Goal: Task Accomplishment & Management: Manage account settings

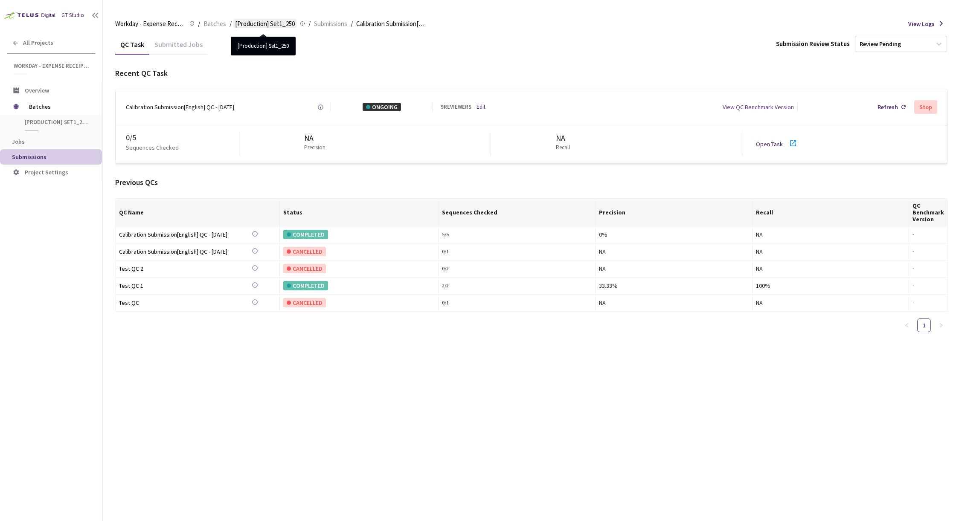
click at [275, 23] on span "[Production] Set1_250" at bounding box center [265, 24] width 60 height 10
click at [273, 23] on span "[Production] Set1_250" at bounding box center [265, 24] width 60 height 10
click at [216, 23] on span "Batches" at bounding box center [214, 24] width 23 height 10
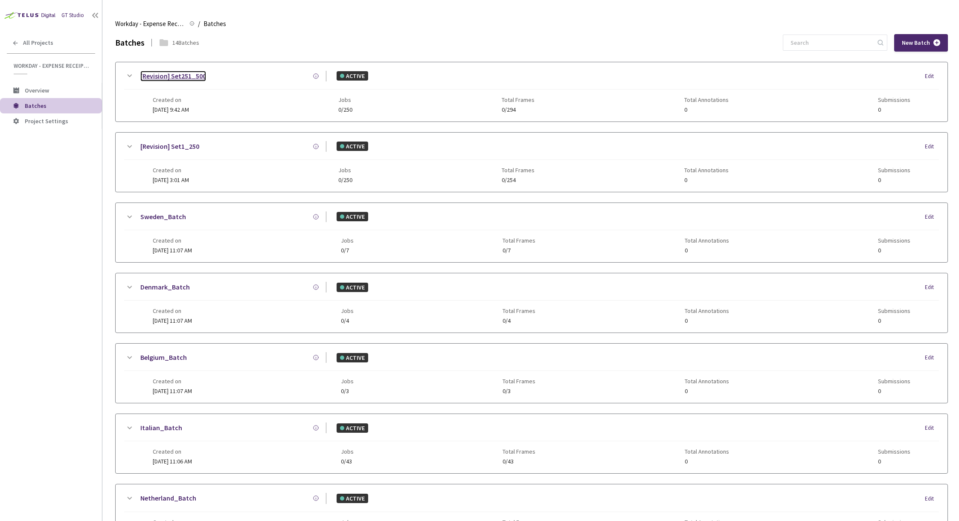
click at [191, 79] on link "[Revision] Set251_500" at bounding box center [173, 76] width 66 height 11
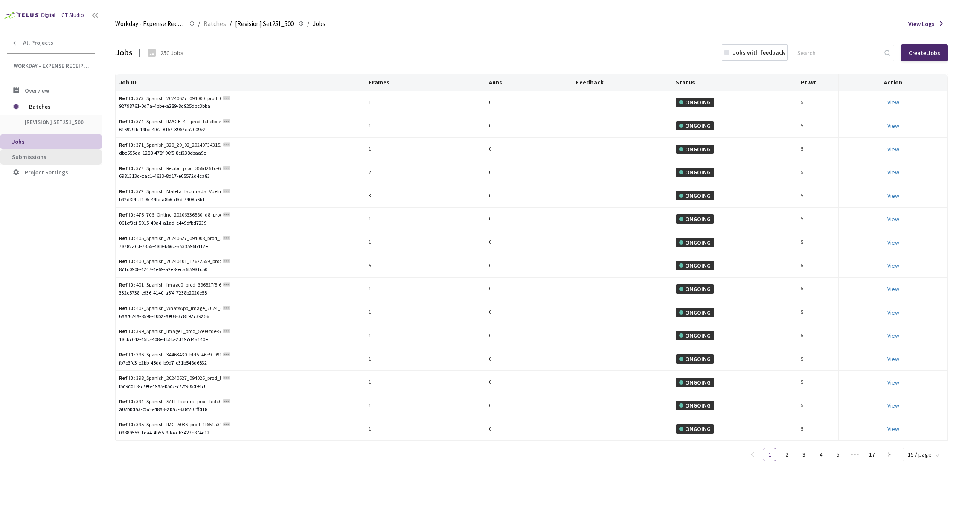
click at [45, 156] on span "Submissions" at bounding box center [53, 157] width 83 height 7
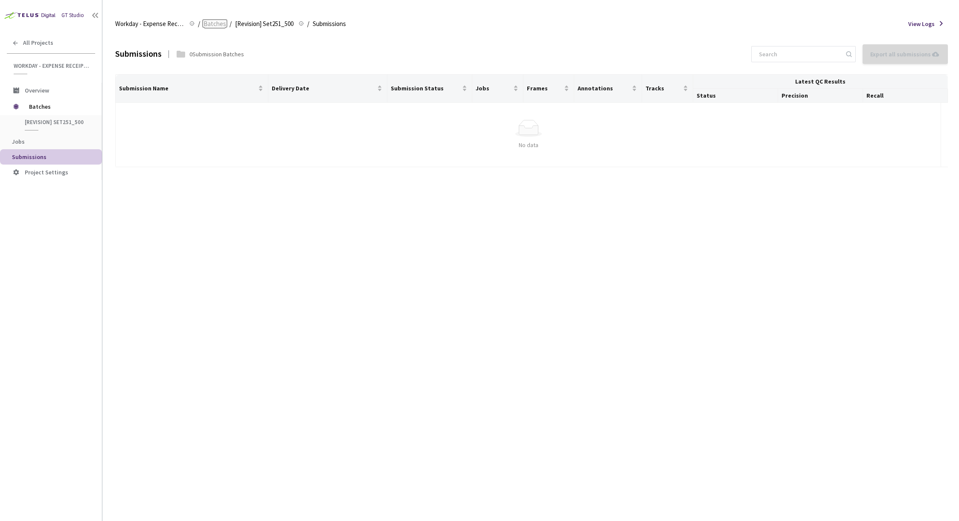
click at [211, 24] on span "Batches" at bounding box center [214, 24] width 23 height 10
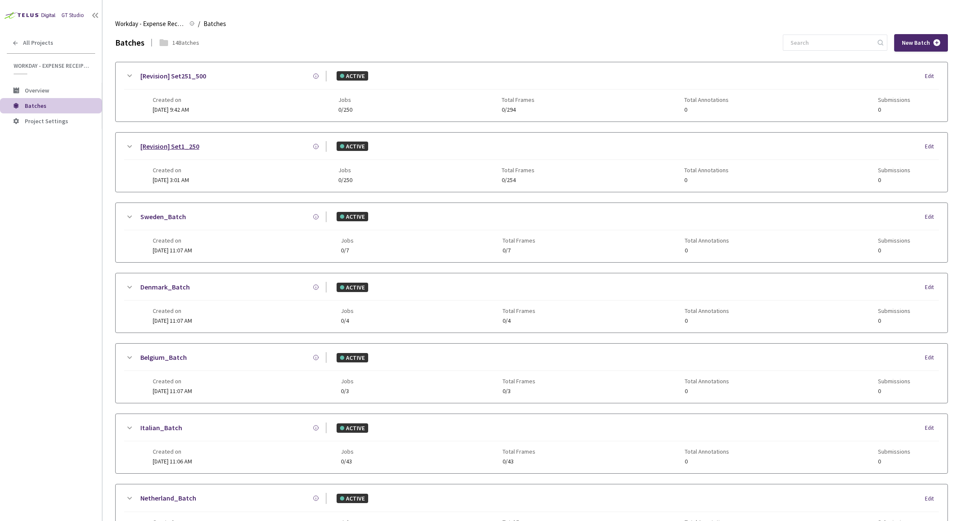
scroll to position [0, 0]
click at [185, 146] on link "[Revision] Set1_250" at bounding box center [169, 146] width 59 height 11
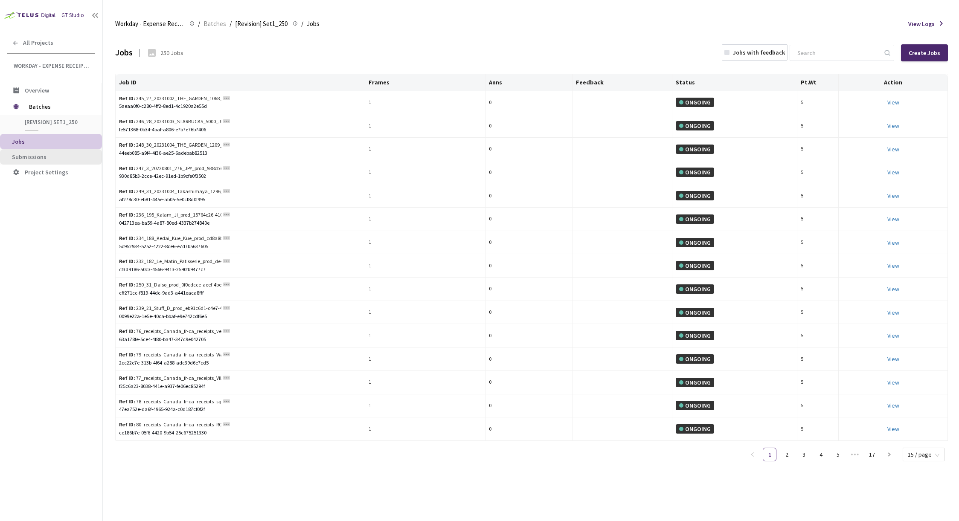
click at [33, 157] on span "Submissions" at bounding box center [29, 157] width 35 height 8
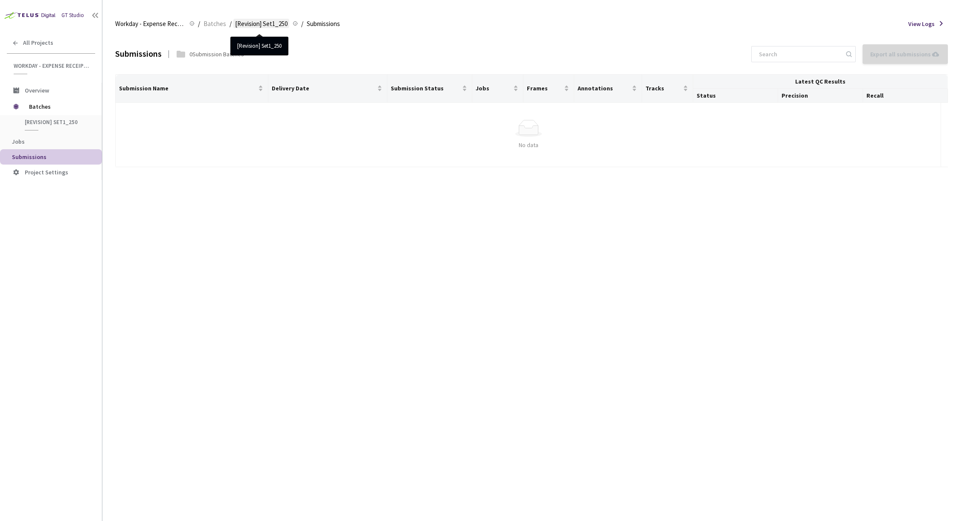
click at [244, 24] on span "[Revision] Set1_250" at bounding box center [261, 24] width 52 height 10
click at [203, 24] on span "Batches" at bounding box center [214, 24] width 23 height 10
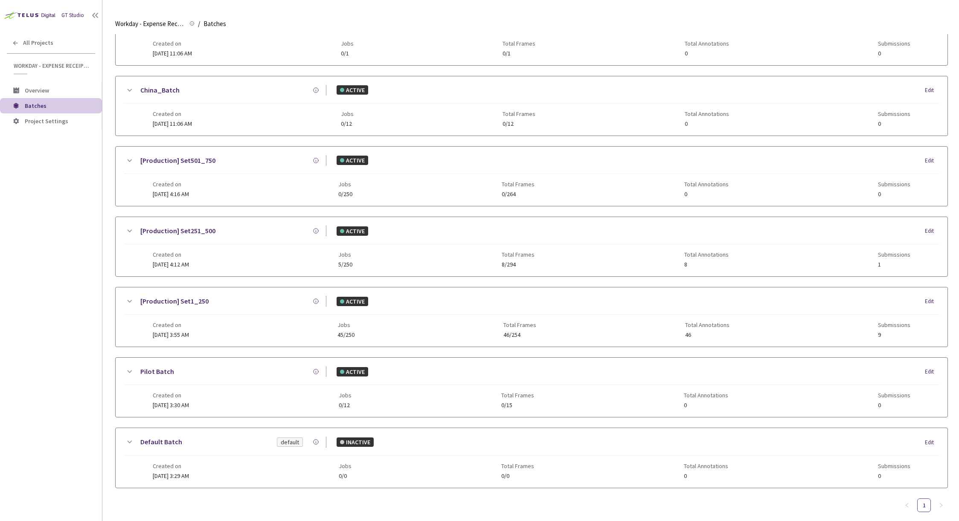
scroll to position [551, 0]
click at [164, 298] on link "[Production] Set1_250" at bounding box center [174, 299] width 68 height 11
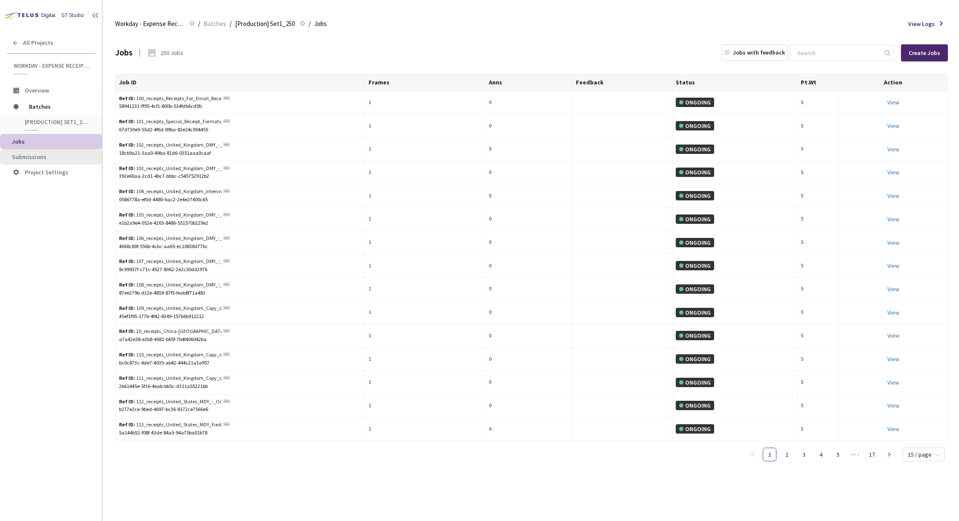
click at [55, 154] on span "Submissions" at bounding box center [53, 157] width 83 height 7
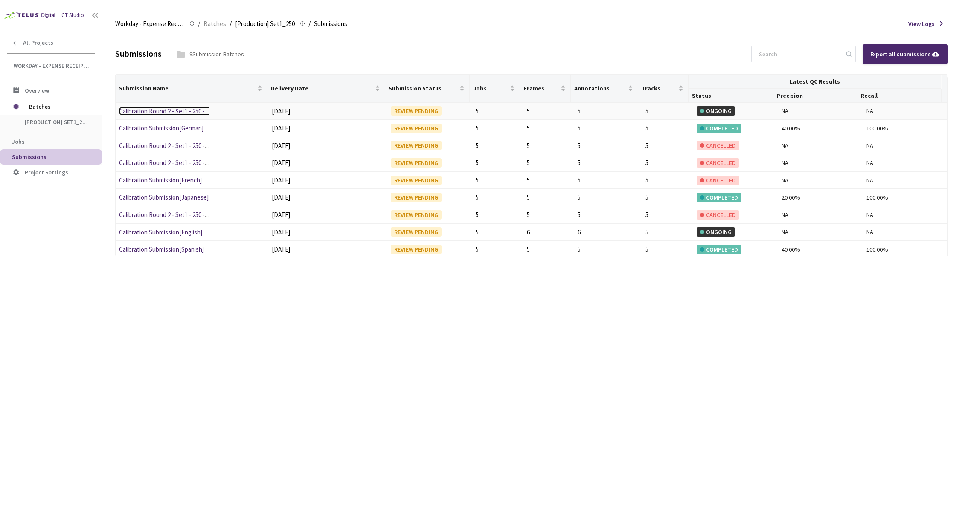
click at [148, 111] on link "Calibration Round 2 - Set1 - 250 - German" at bounding box center [172, 111] width 107 height 8
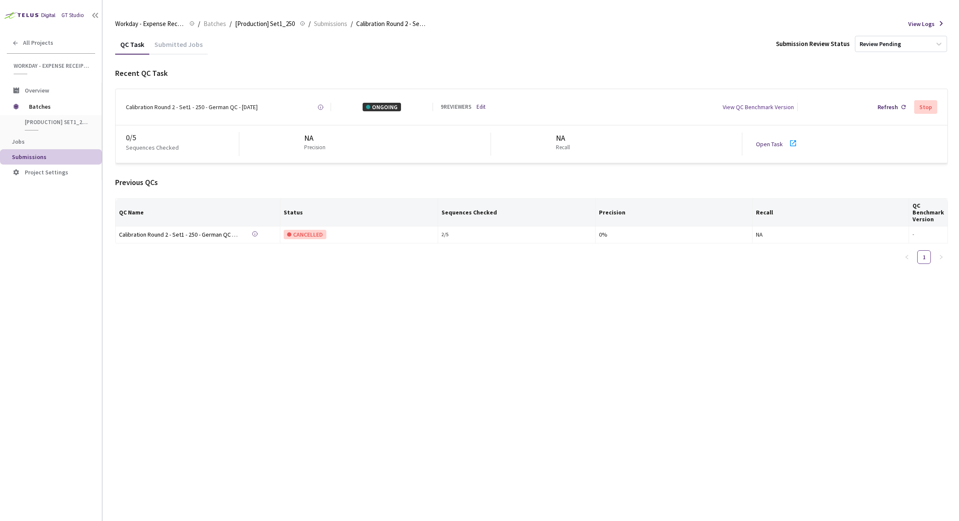
click at [482, 108] on link "Edit" at bounding box center [480, 107] width 9 height 8
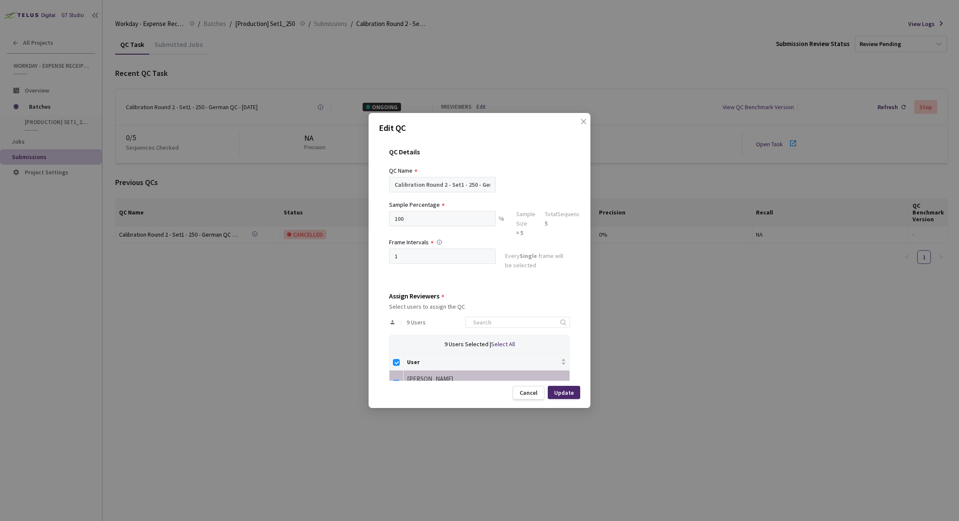
click at [610, 87] on div "Edit QC QC Details QC Name Calibration Round 2 - Set1 - 250 - German QC - 09 Se…" at bounding box center [479, 260] width 959 height 521
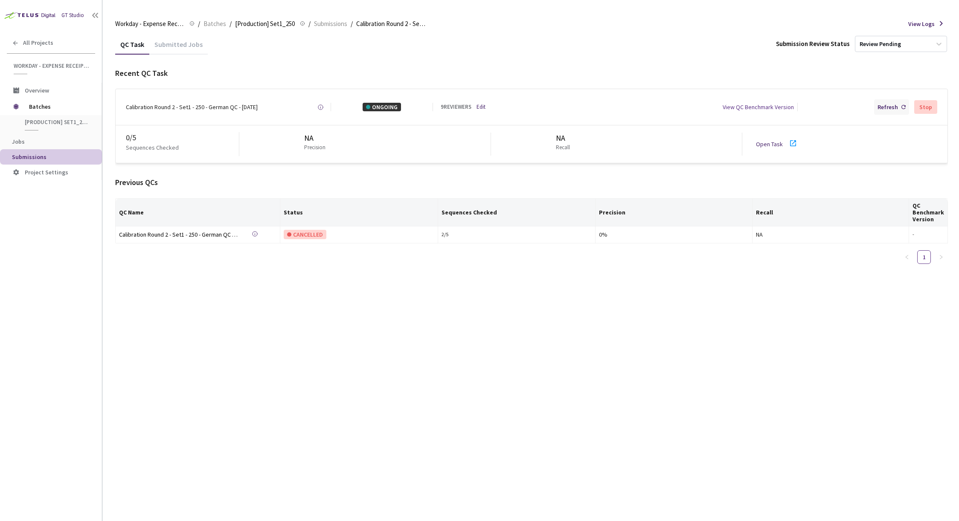
click at [899, 107] on div "Refresh" at bounding box center [891, 106] width 35 height 15
click at [240, 108] on div "Calibration Round 2 - Set1 - 250 - German QC - [DATE]" at bounding box center [192, 107] width 132 height 9
click at [142, 107] on div "Calibration Round 2 - Set1 - 250 - German QC - [DATE]" at bounding box center [192, 107] width 132 height 9
click at [773, 142] on link "Open Task" at bounding box center [769, 144] width 27 height 8
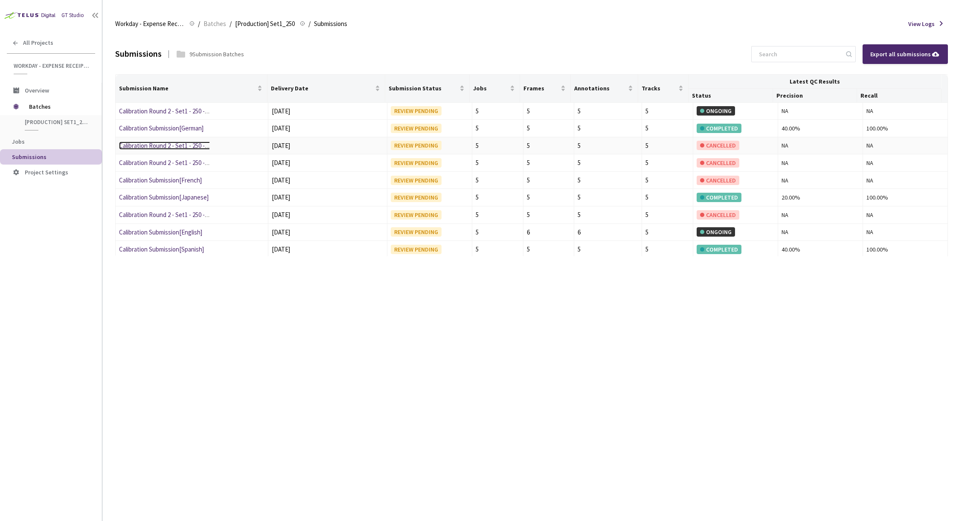
click at [167, 145] on link "Calibration Round 2 - Set1 - 250 -[DEMOGRAPHIC_DATA]" at bounding box center [193, 146] width 148 height 8
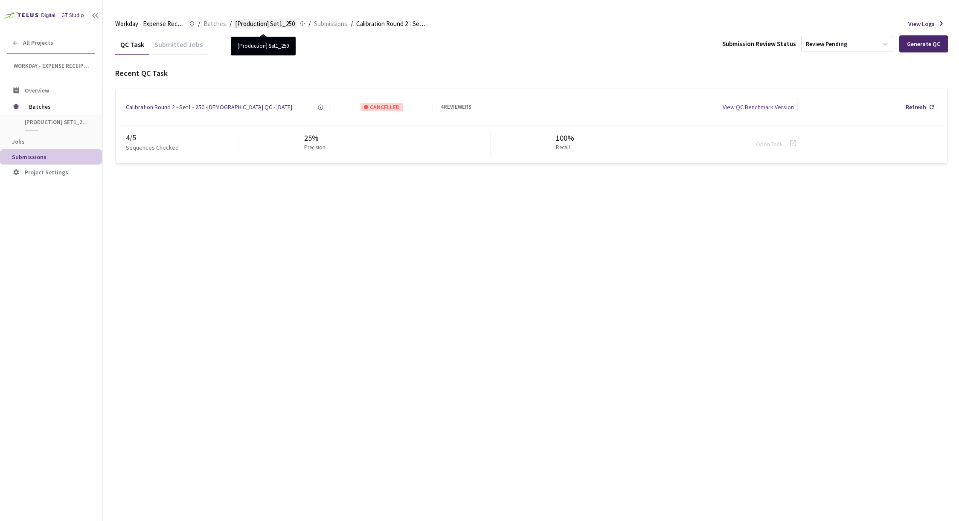
click at [247, 23] on span "[Production] Set1_250" at bounding box center [265, 24] width 60 height 10
click at [258, 22] on span "[Production] Set1_250" at bounding box center [265, 24] width 60 height 10
click at [235, 108] on div "Calibration Round 2 - Set1 - 250 -Japanese QC - 08 Aug, 2025" at bounding box center [209, 107] width 166 height 9
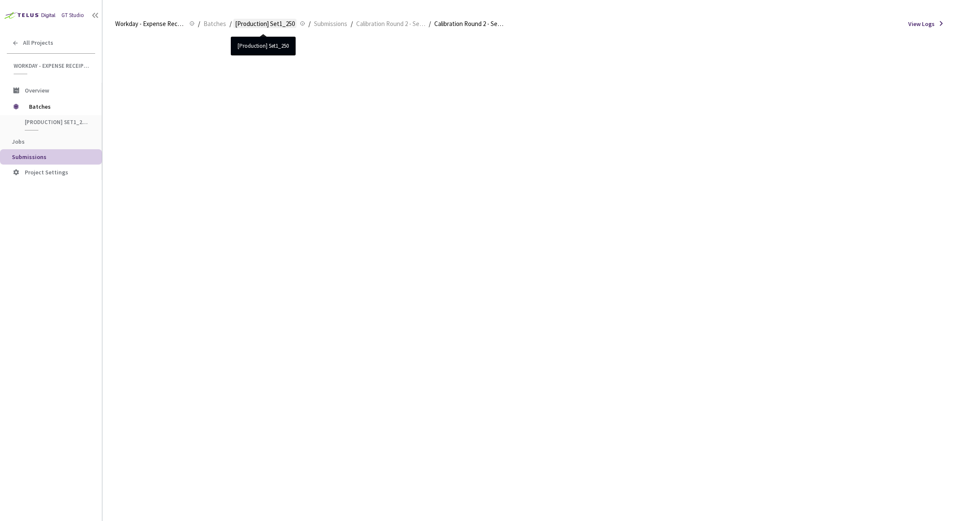
click at [256, 23] on span "[Production] Set1_250" at bounding box center [265, 24] width 60 height 10
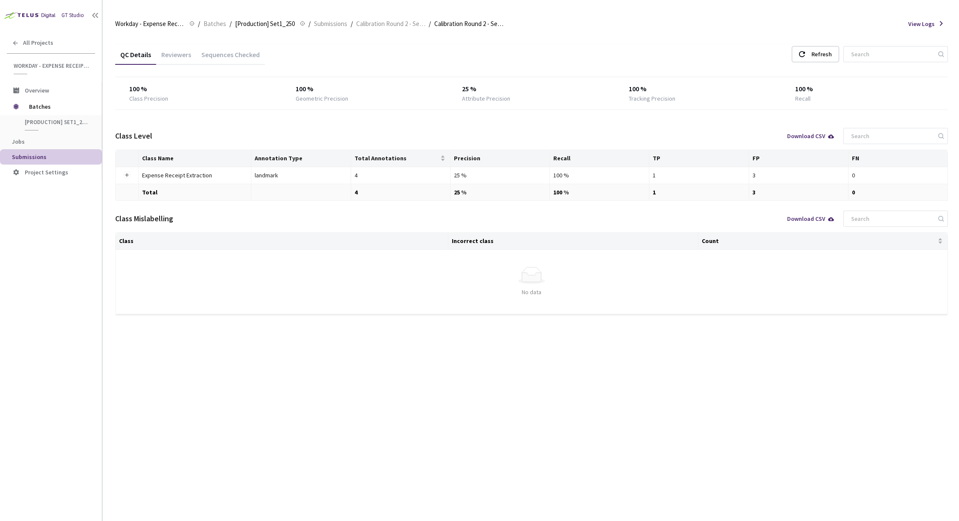
click at [49, 154] on span "Submissions" at bounding box center [53, 157] width 83 height 7
click at [38, 155] on span "Submissions" at bounding box center [29, 157] width 35 height 8
click at [400, 24] on span "Calibration Round 2 - Set1 - 250 -[DEMOGRAPHIC_DATA]" at bounding box center [390, 24] width 69 height 10
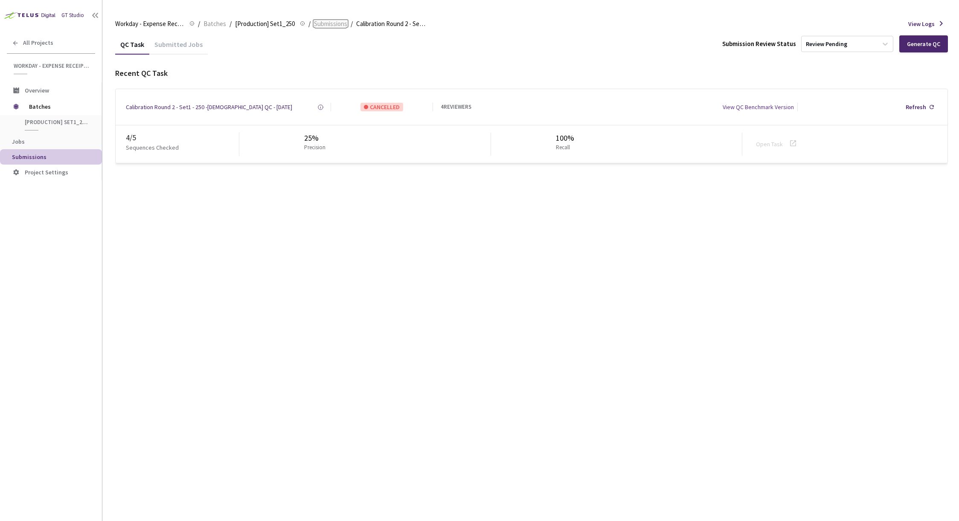
click at [330, 23] on span "Submissions" at bounding box center [330, 24] width 33 height 10
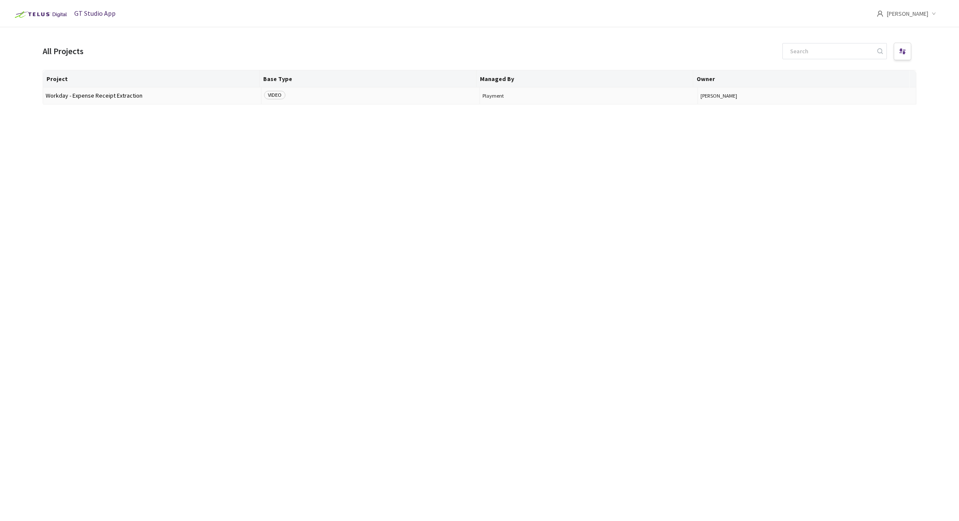
click at [96, 98] on span "Workday - Expense Receipt Extraction" at bounding box center [152, 96] width 213 height 6
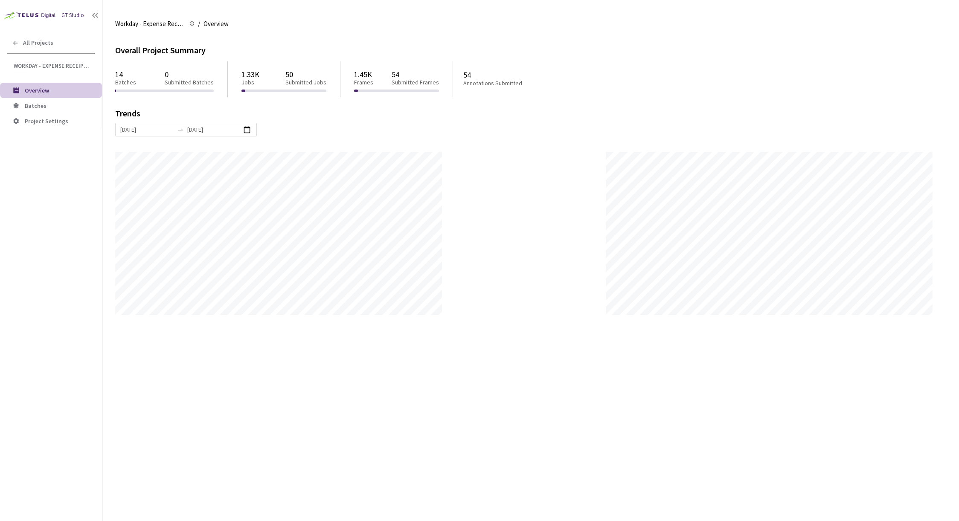
scroll to position [521, 959]
click at [46, 107] on span "Batches" at bounding box center [60, 105] width 70 height 7
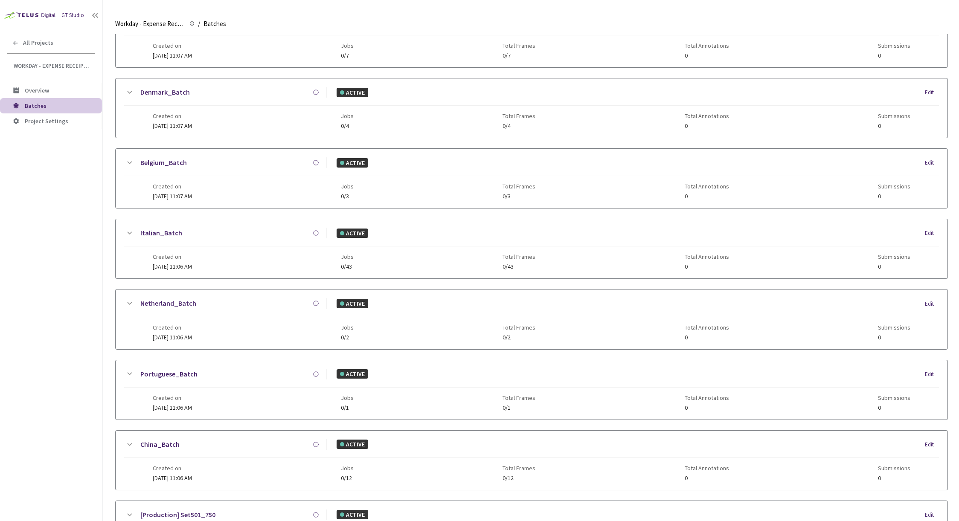
scroll to position [566, 0]
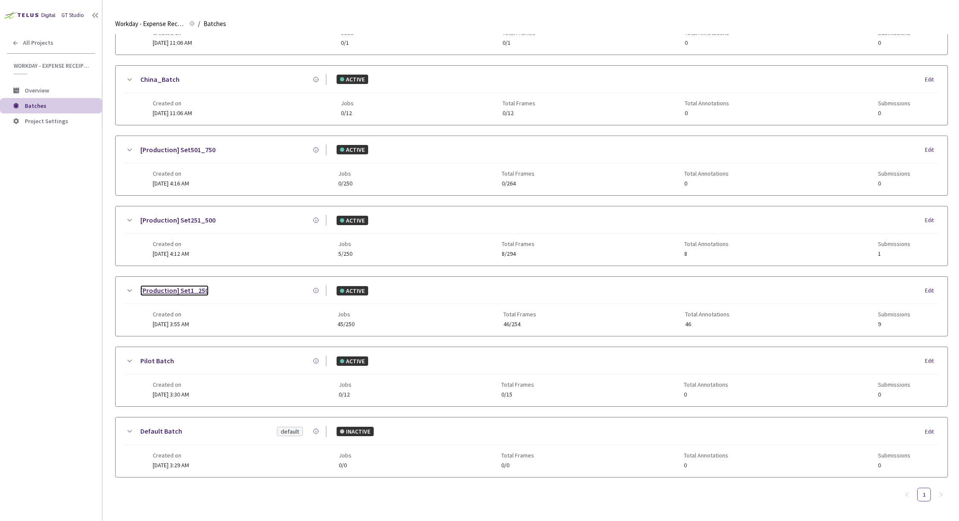
click at [205, 285] on link "[Production] Set1_250" at bounding box center [174, 290] width 68 height 11
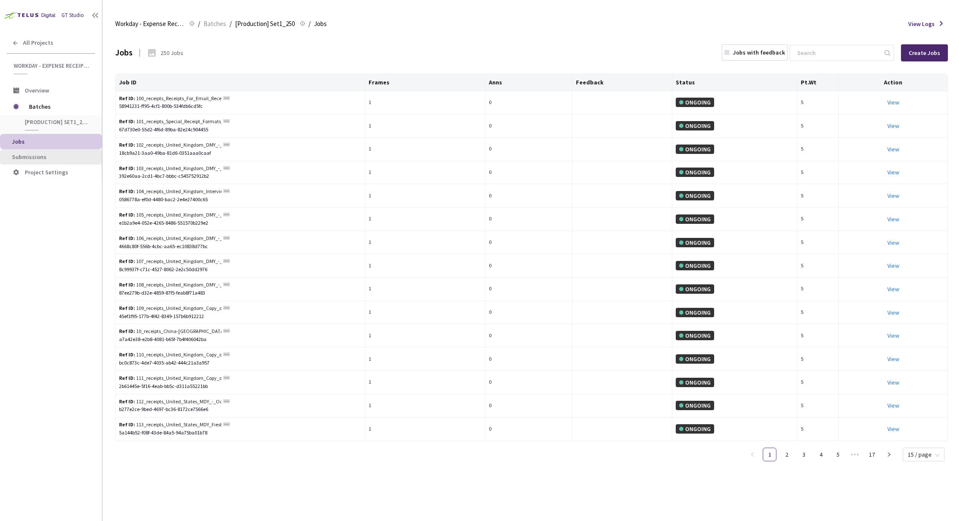
click at [48, 159] on span "Submissions" at bounding box center [53, 157] width 83 height 7
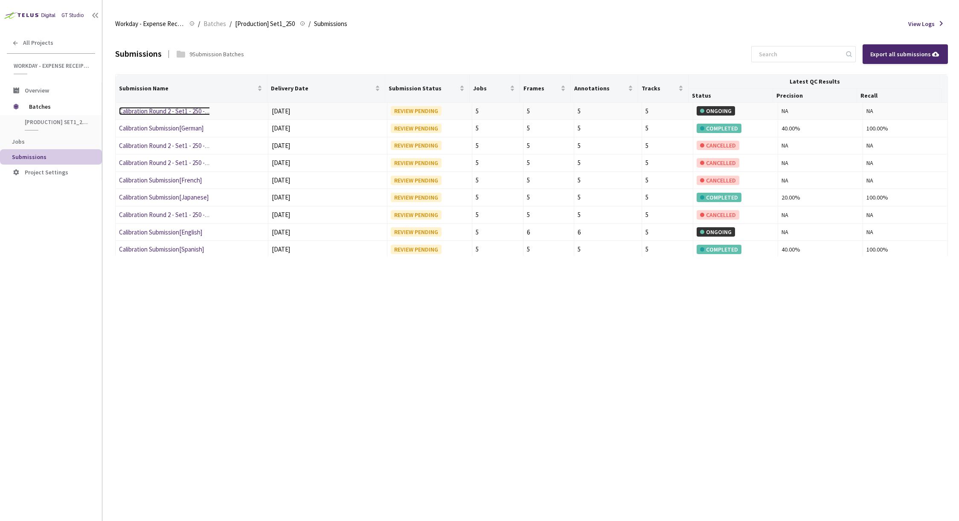
click at [186, 111] on link "Calibration Round 2 - Set1 - 250 - German" at bounding box center [172, 111] width 107 height 8
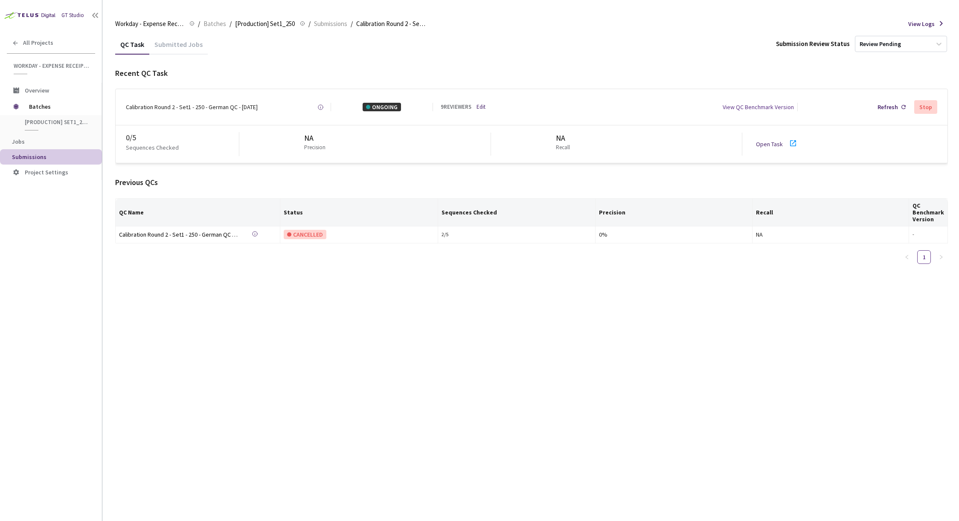
click at [768, 143] on link "Open Task" at bounding box center [769, 144] width 27 height 8
click at [252, 23] on span "[Production] Set1_250" at bounding box center [265, 24] width 60 height 10
click at [240, 23] on span "[Production] Set1_250" at bounding box center [265, 24] width 60 height 10
click at [272, 23] on span "[Production] Set1_250" at bounding box center [265, 24] width 60 height 10
click at [207, 23] on span "Batches" at bounding box center [214, 24] width 23 height 10
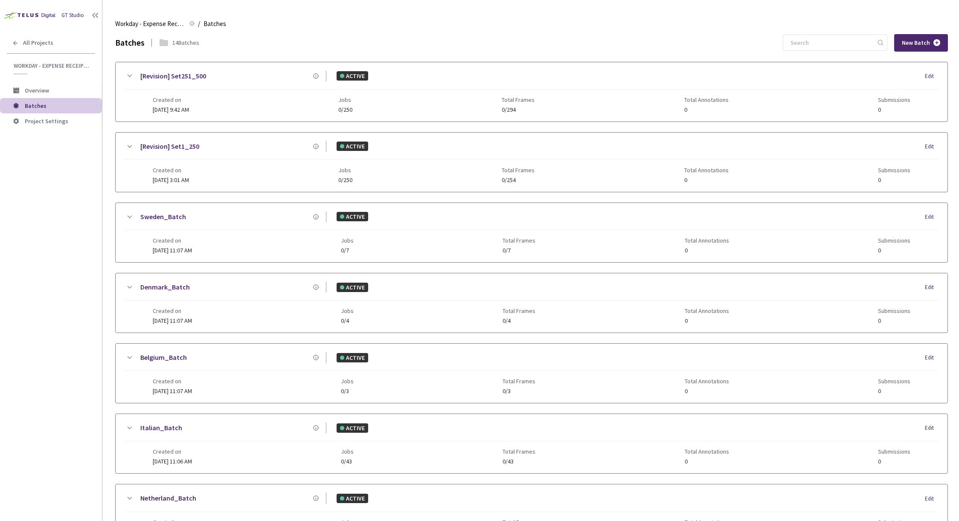
scroll to position [566, 0]
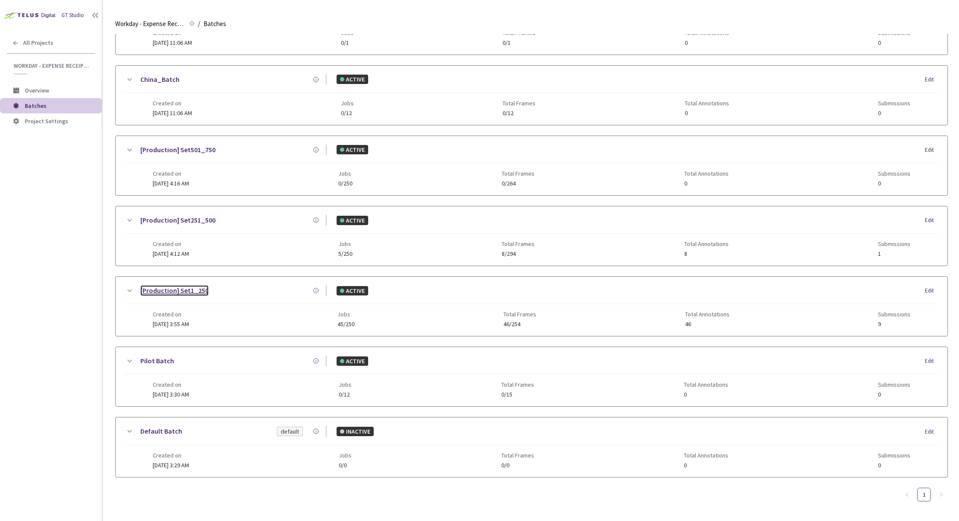
click at [194, 286] on link "[Production] Set1_250" at bounding box center [174, 290] width 68 height 11
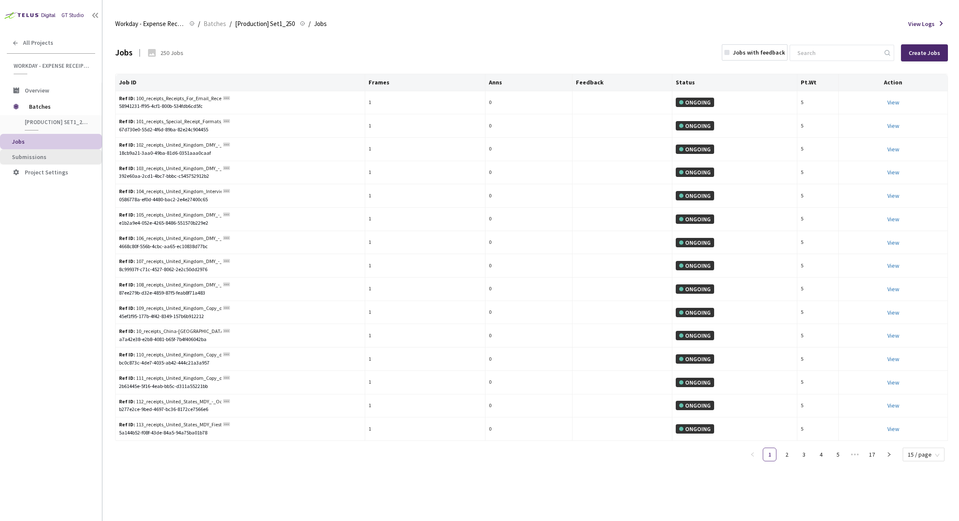
click at [39, 155] on span "Submissions" at bounding box center [29, 157] width 35 height 8
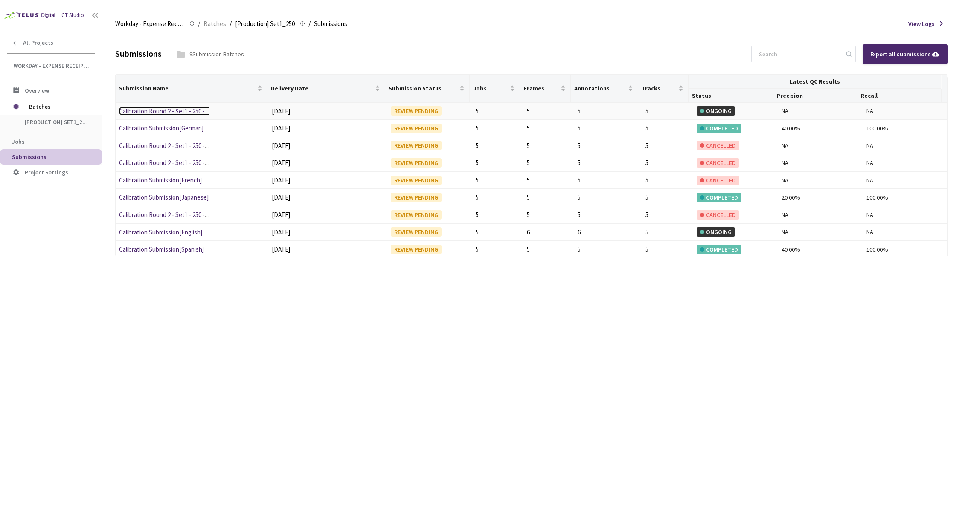
click at [160, 113] on link "Calibration Round 2 - Set1 - 250 - German" at bounding box center [172, 111] width 107 height 8
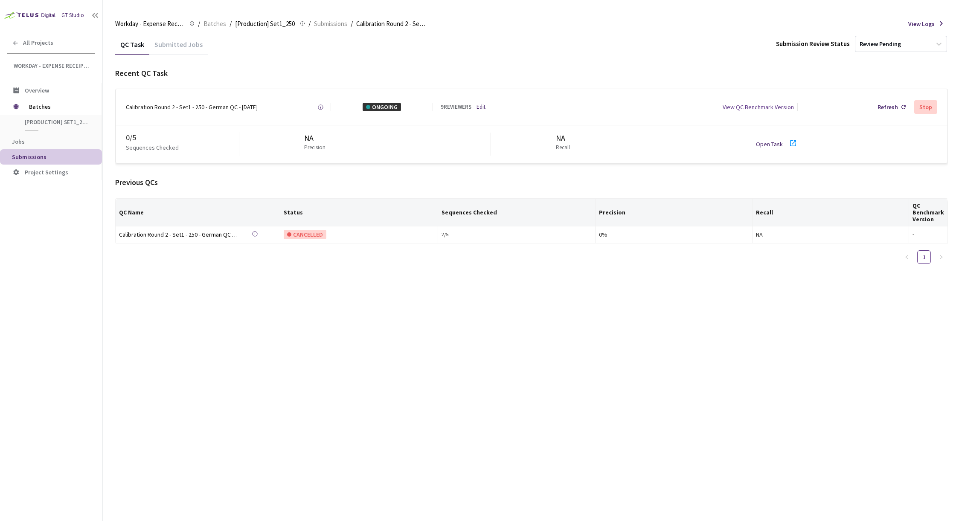
click at [165, 46] on div "Submitted Jobs" at bounding box center [178, 47] width 58 height 14
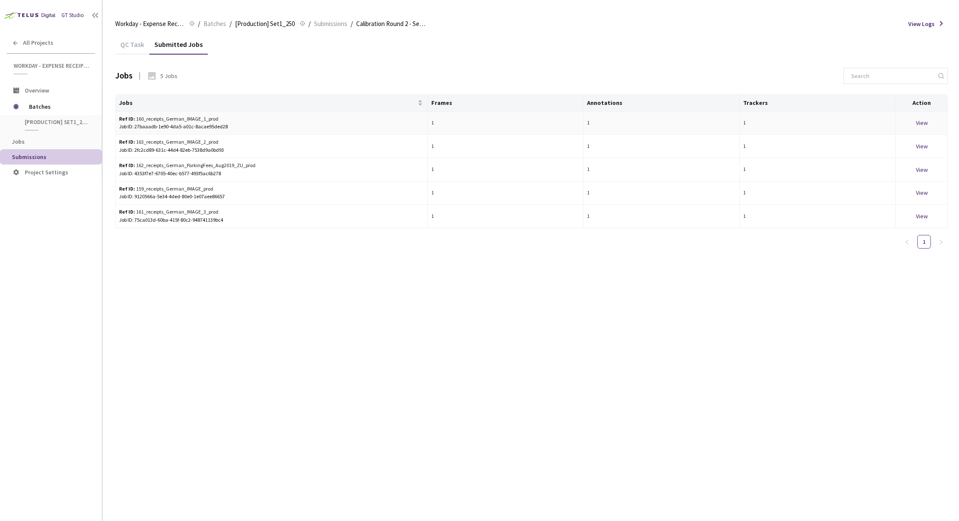
click at [925, 121] on div "View" at bounding box center [921, 122] width 45 height 9
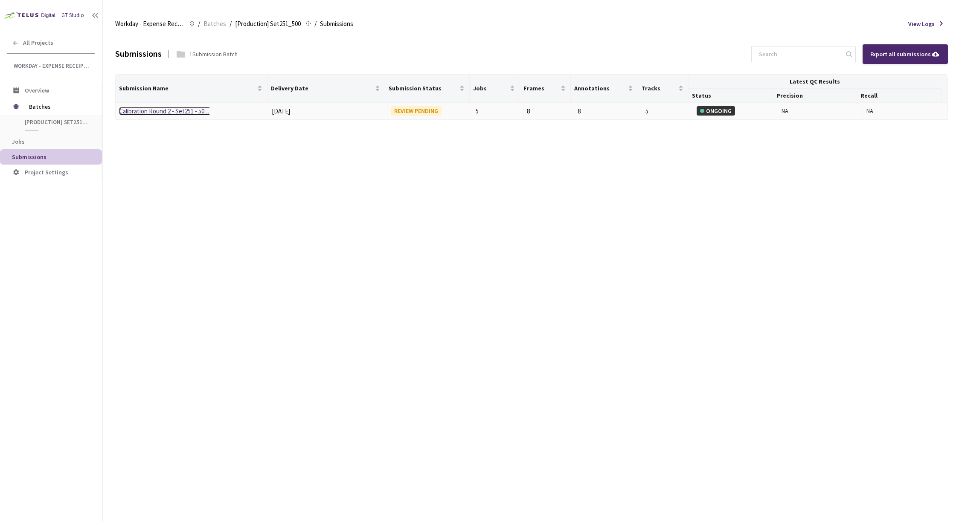
click at [182, 111] on link "Calibration Round 2 - Set251 - 500 - Spanish" at bounding box center [176, 111] width 114 height 8
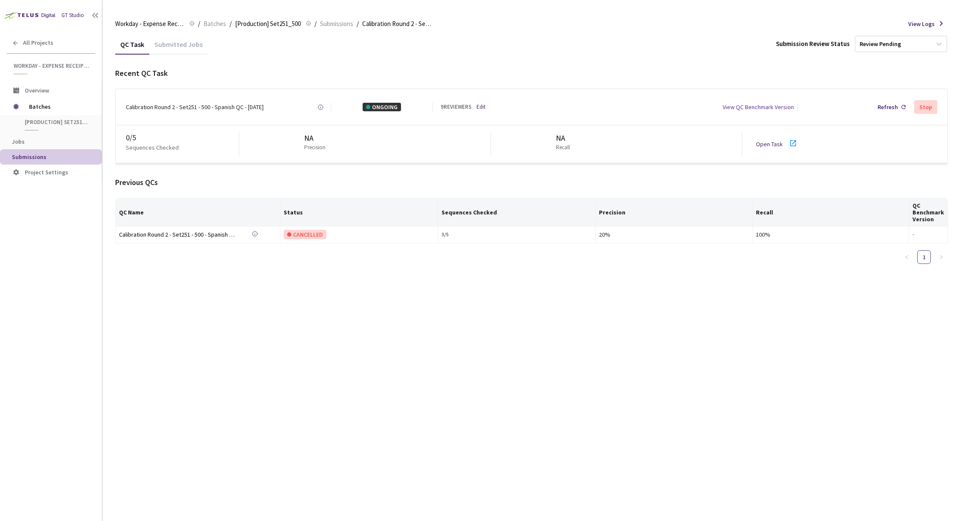
click at [774, 143] on link "Open Task" at bounding box center [769, 144] width 27 height 8
drag, startPoint x: 188, startPoint y: 48, endPoint x: 182, endPoint y: 48, distance: 5.5
click at [188, 48] on div "Submitted Jobs" at bounding box center [178, 47] width 58 height 14
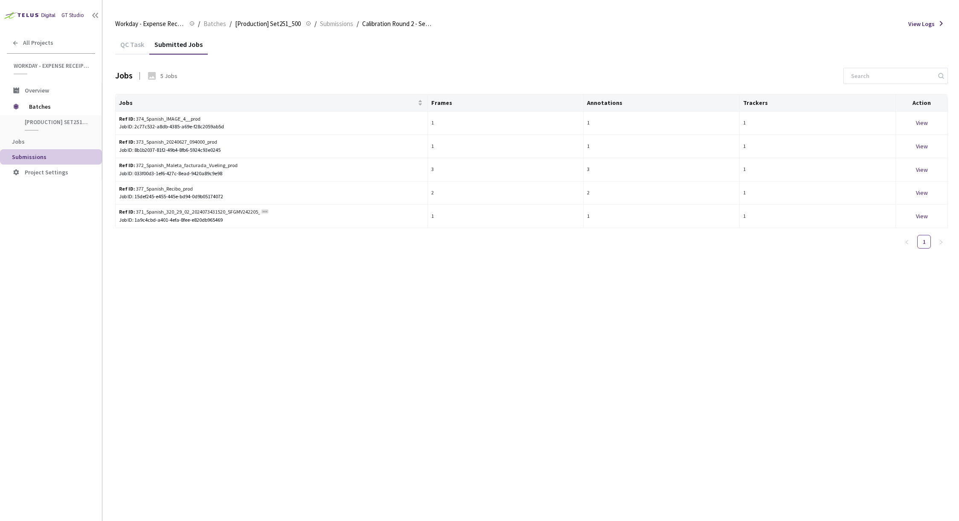
click at [130, 44] on div "QC Task" at bounding box center [132, 47] width 34 height 14
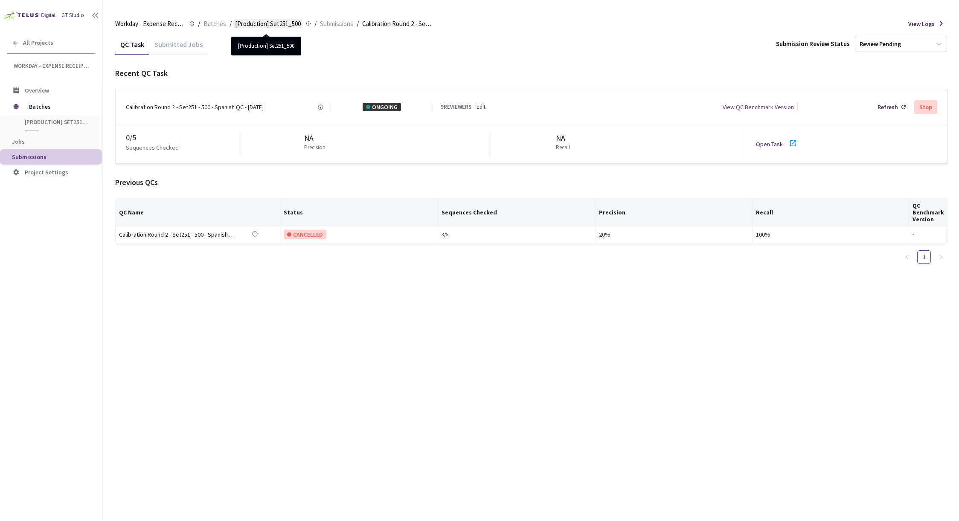
click at [261, 23] on span "[Production] Set251_500" at bounding box center [268, 24] width 66 height 10
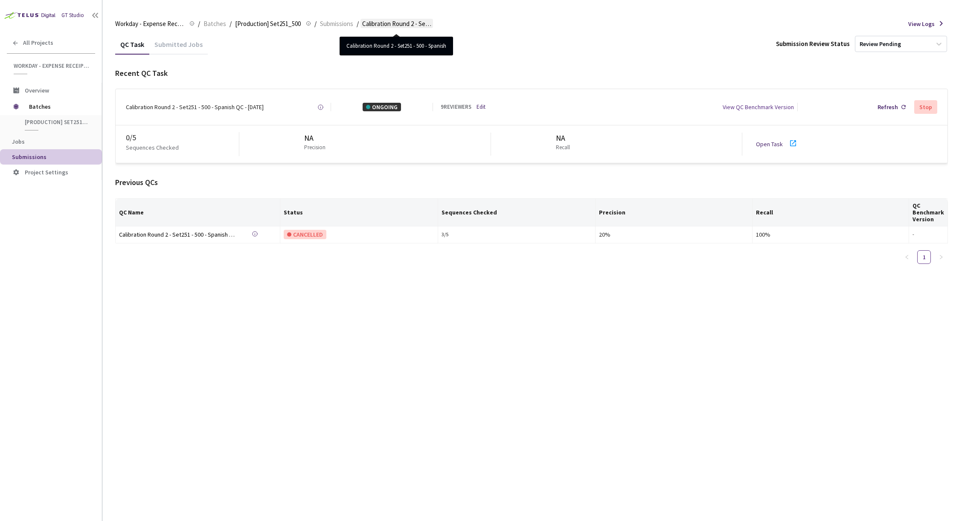
click at [389, 22] on span "Calibration Round 2 - Set251 - 500 - Spanish" at bounding box center [396, 24] width 69 height 10
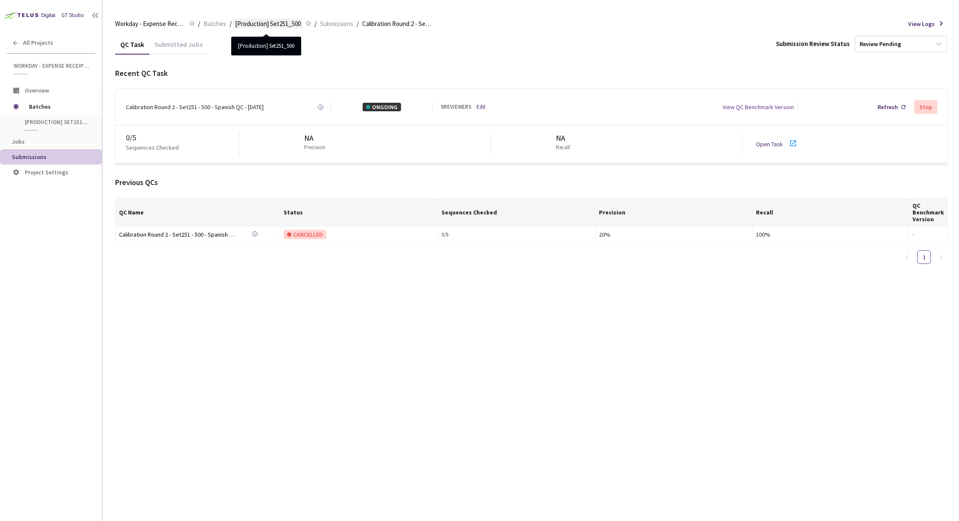
click at [272, 21] on span "[Production] Set251_500" at bounding box center [268, 24] width 66 height 10
click at [206, 23] on span "Batches" at bounding box center [214, 24] width 23 height 10
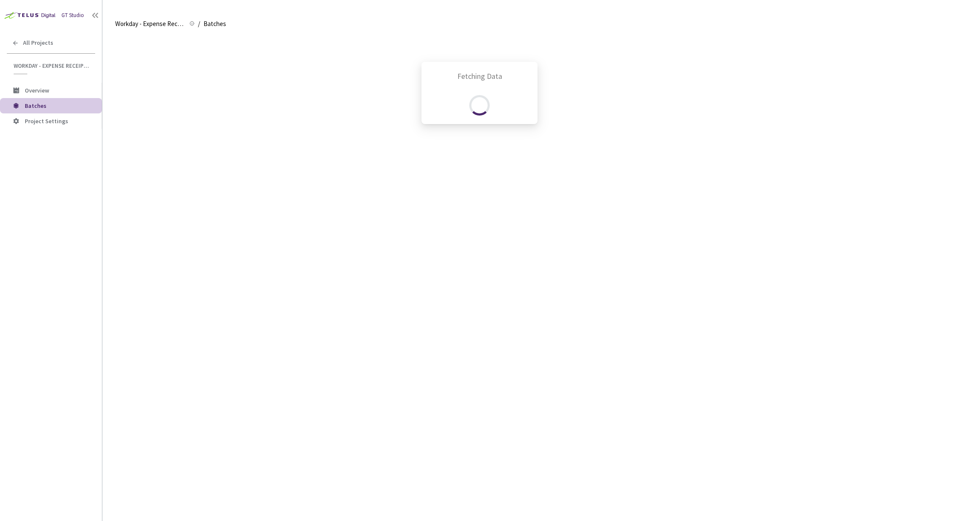
scroll to position [566, 0]
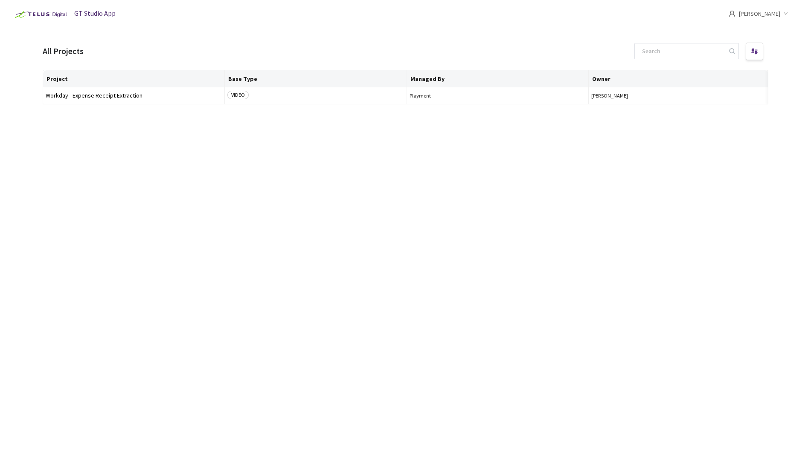
click at [769, 14] on span "[PERSON_NAME]" at bounding box center [759, 13] width 41 height 27
click at [697, 67] on li "Settings" at bounding box center [741, 70] width 116 height 18
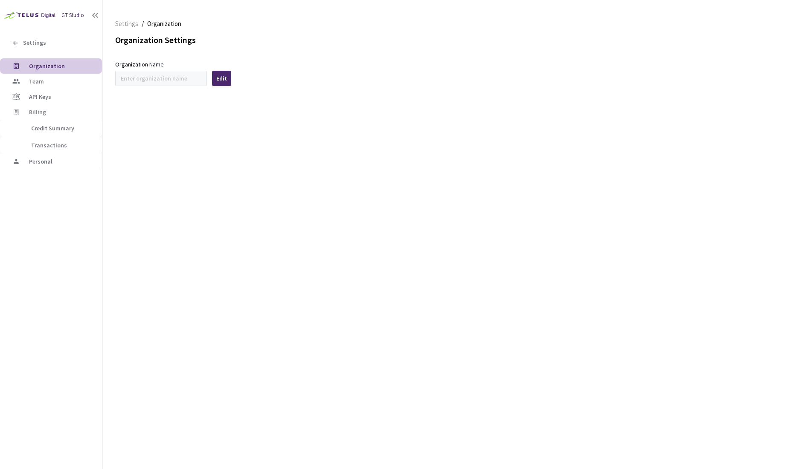
type input "Workday"
click at [38, 84] on span "Team" at bounding box center [36, 82] width 15 height 8
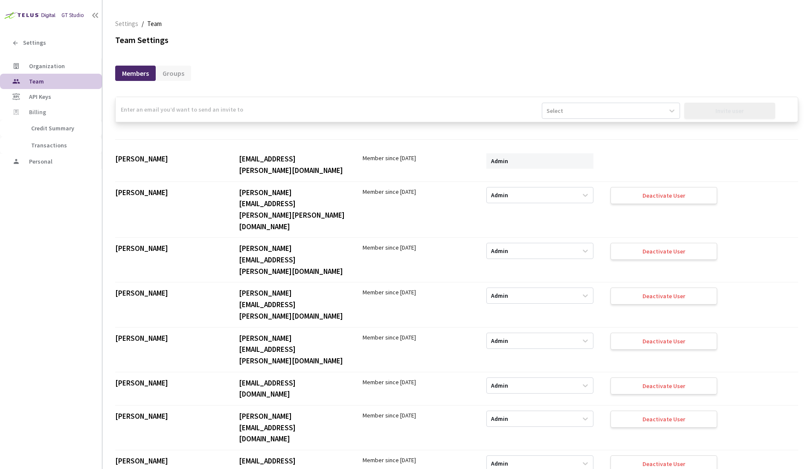
click at [162, 64] on div "Groups" at bounding box center [173, 69] width 35 height 18
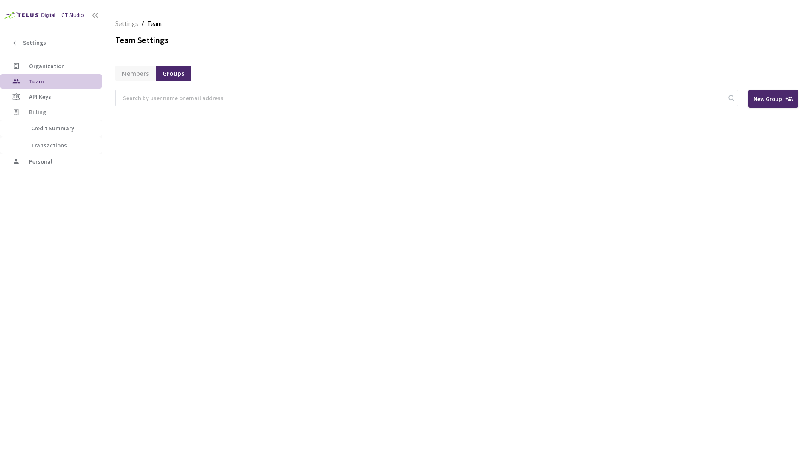
click at [137, 70] on div "Members" at bounding box center [135, 73] width 41 height 15
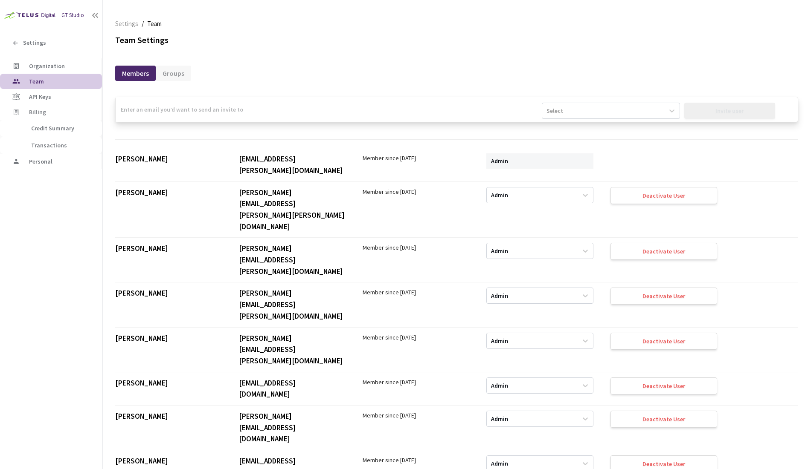
click at [169, 113] on input "email" at bounding box center [329, 109] width 426 height 25
paste input "kaitlyn.gill@workday.com"
type input "kaitlyn.gill@workday.com"
click at [490, 116] on input "kaitlyn.gill@workday.com" at bounding box center [329, 109] width 426 height 25
click at [576, 114] on div "Select" at bounding box center [603, 111] width 122 height 14
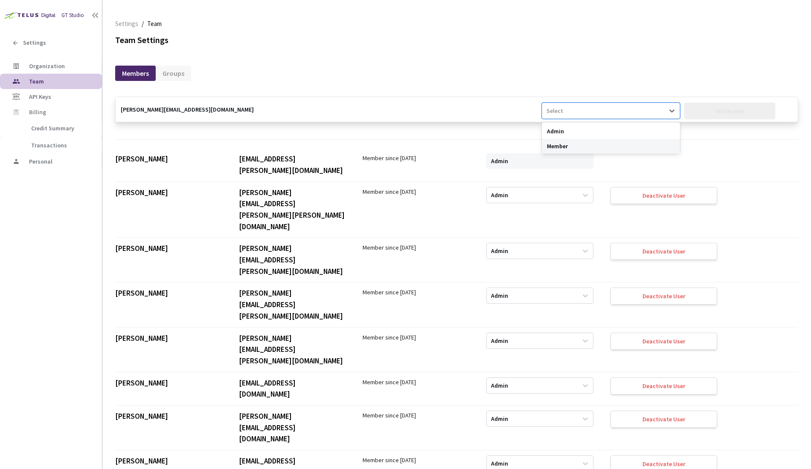
click at [573, 145] on div "Member" at bounding box center [611, 146] width 138 height 15
click at [718, 116] on div "Invite user" at bounding box center [729, 111] width 91 height 16
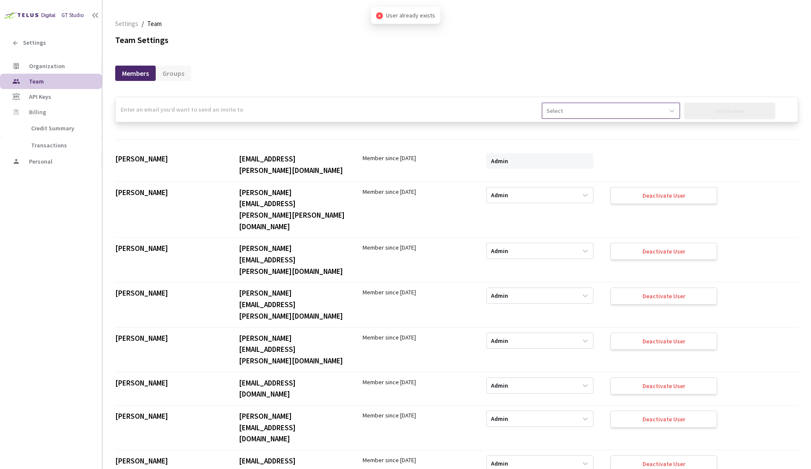
click at [607, 108] on div "Select" at bounding box center [603, 111] width 122 height 14
drag, startPoint x: 595, startPoint y: 129, endPoint x: 600, endPoint y: 129, distance: 5.1
click at [595, 129] on div "Admin" at bounding box center [611, 131] width 138 height 15
click at [239, 90] on div "Admin Invite user Enter a valid Email ID and select the User Type to enable inv…" at bounding box center [456, 275] width 683 height 390
click at [183, 75] on div "Groups" at bounding box center [173, 73] width 35 height 15
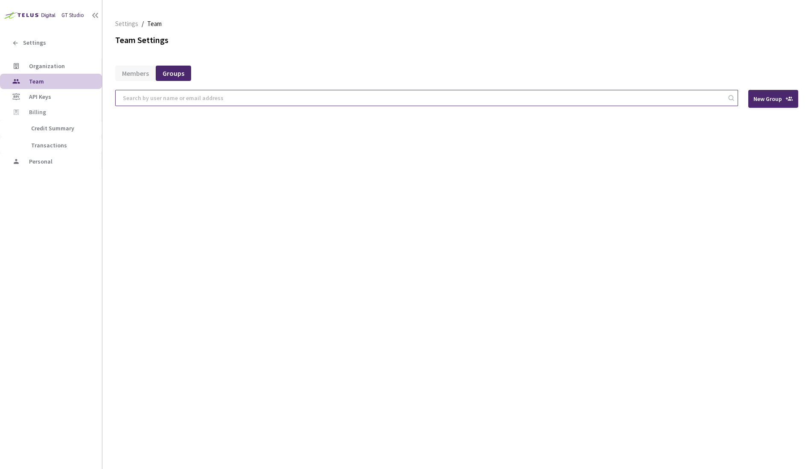
click at [181, 96] on input at bounding box center [422, 97] width 609 height 15
paste input "kaitlyn.gill@workday.com"
type input "kaitlyn.gill@workday.com"
click at [136, 75] on div "Members" at bounding box center [135, 73] width 41 height 15
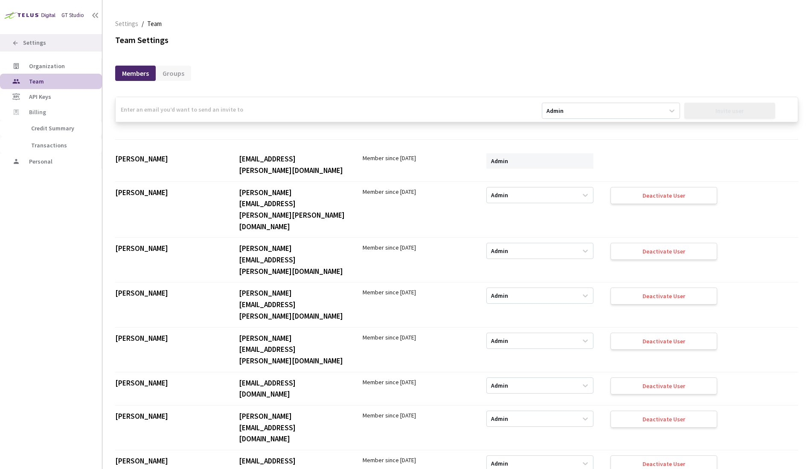
click at [34, 42] on span "Settings" at bounding box center [34, 42] width 23 height 7
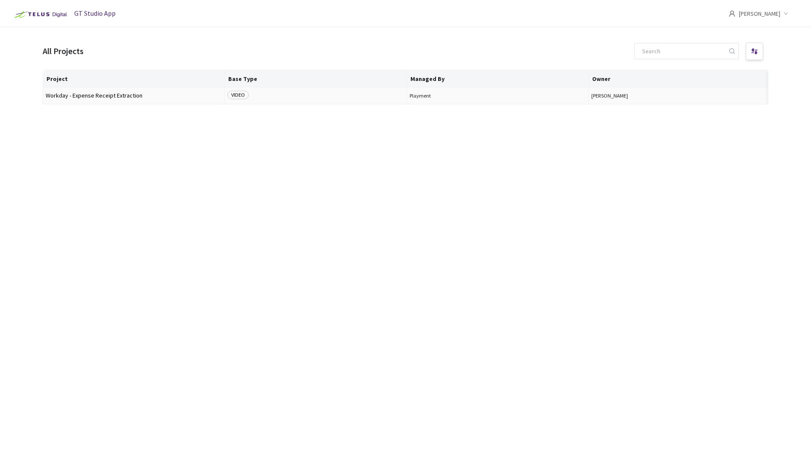
click at [110, 95] on span "Workday - Expense Receipt Extraction" at bounding box center [134, 96] width 176 height 6
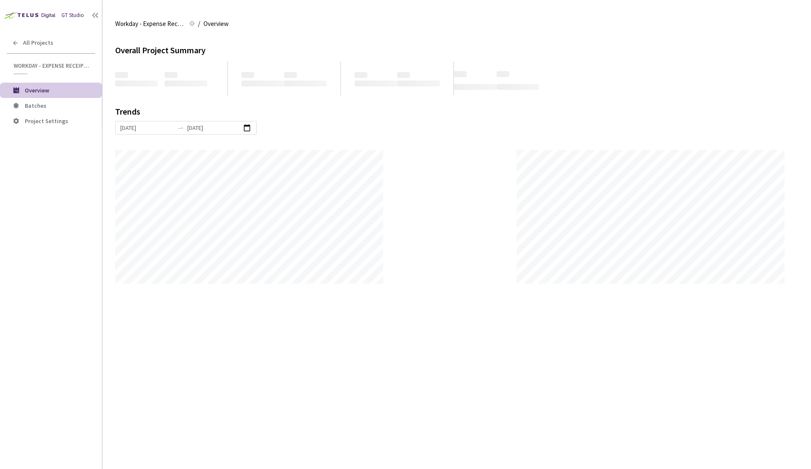
scroll to position [469, 811]
click at [43, 119] on span "Project Settings" at bounding box center [46, 121] width 43 height 8
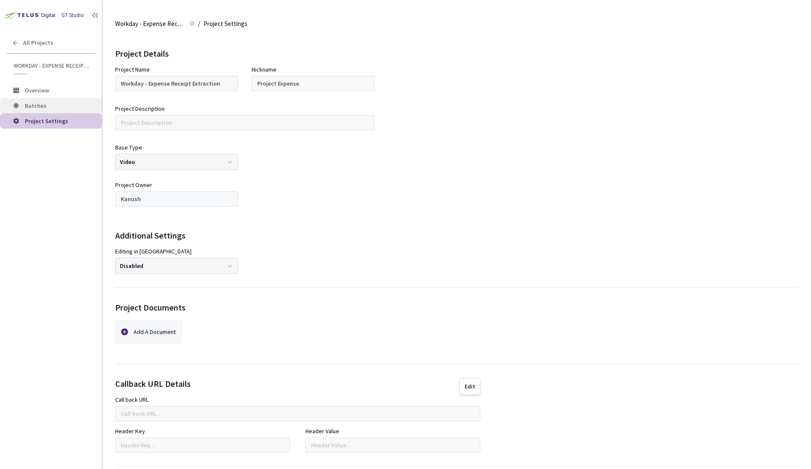
click at [44, 101] on li "Batches" at bounding box center [51, 105] width 102 height 15
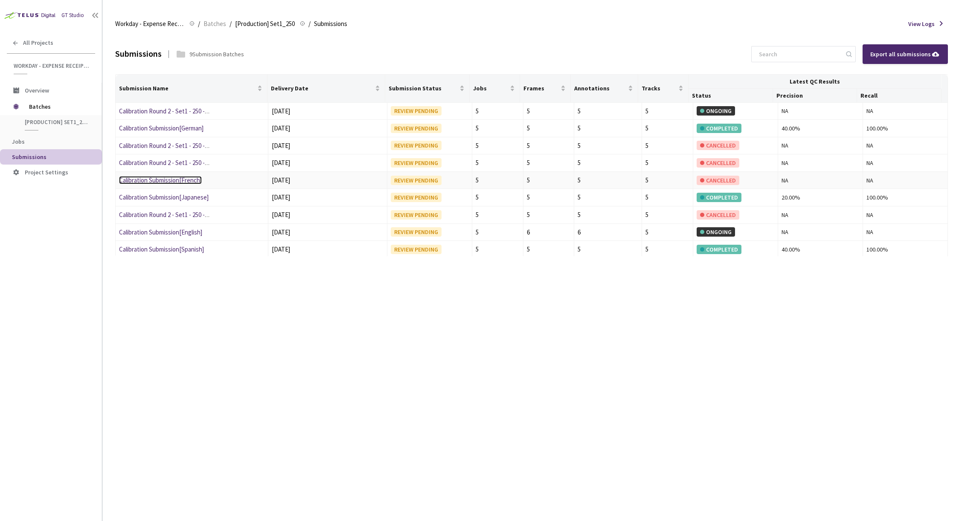
click at [175, 181] on link "Calibration Submission[French]" at bounding box center [160, 180] width 83 height 8
click at [158, 110] on link "Calibration Round 2 - Set1 - 250 - German" at bounding box center [172, 111] width 107 height 8
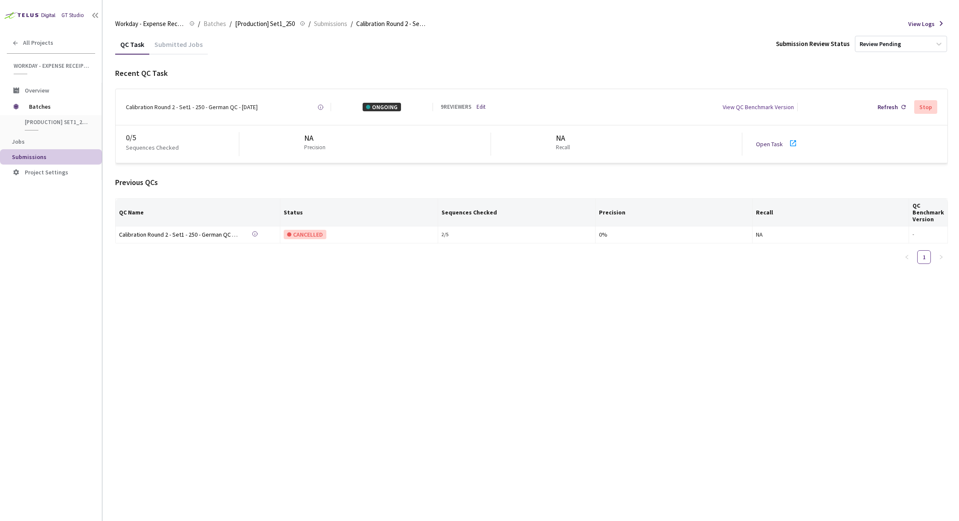
click at [926, 112] on div "Stop" at bounding box center [925, 107] width 23 height 14
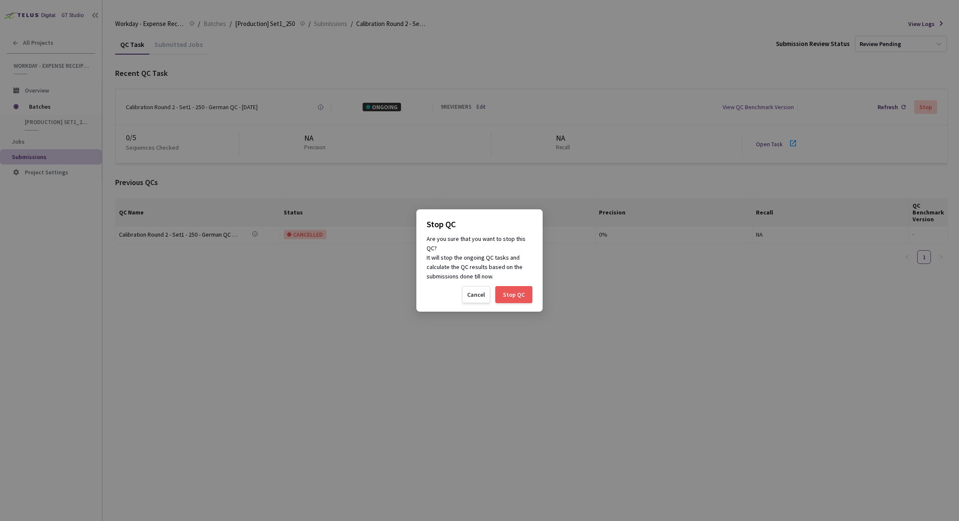
click at [519, 294] on div "Stop QC" at bounding box center [514, 294] width 22 height 7
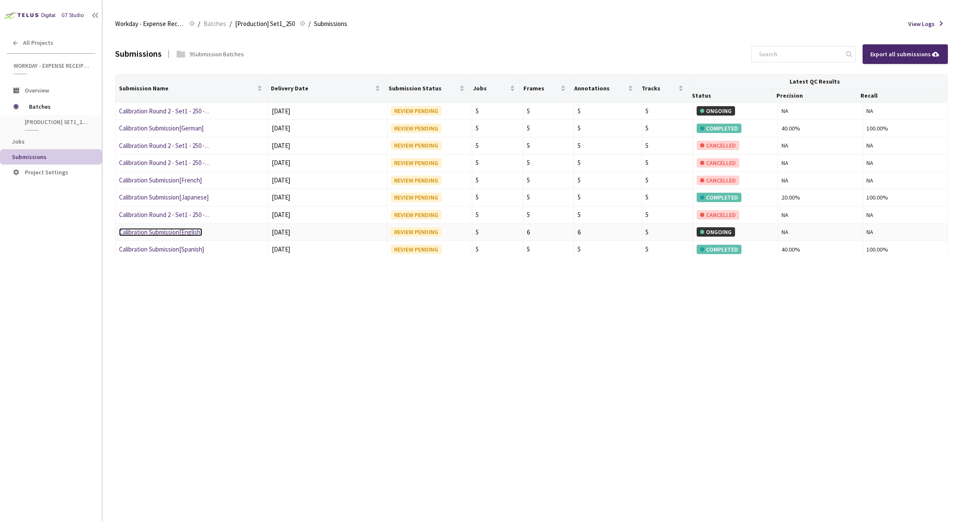
click at [187, 232] on link "Calibration Submission[English]" at bounding box center [160, 232] width 83 height 8
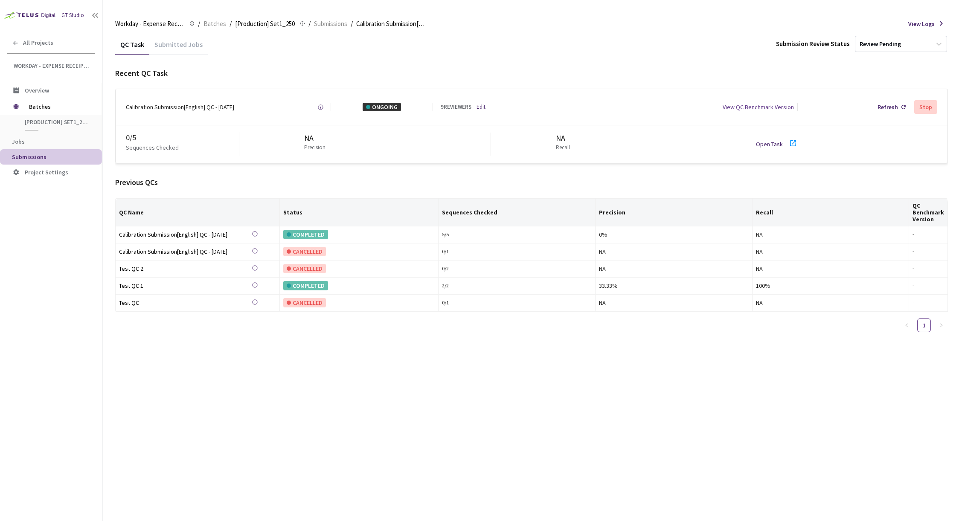
click at [927, 104] on div "Stop" at bounding box center [925, 107] width 13 height 7
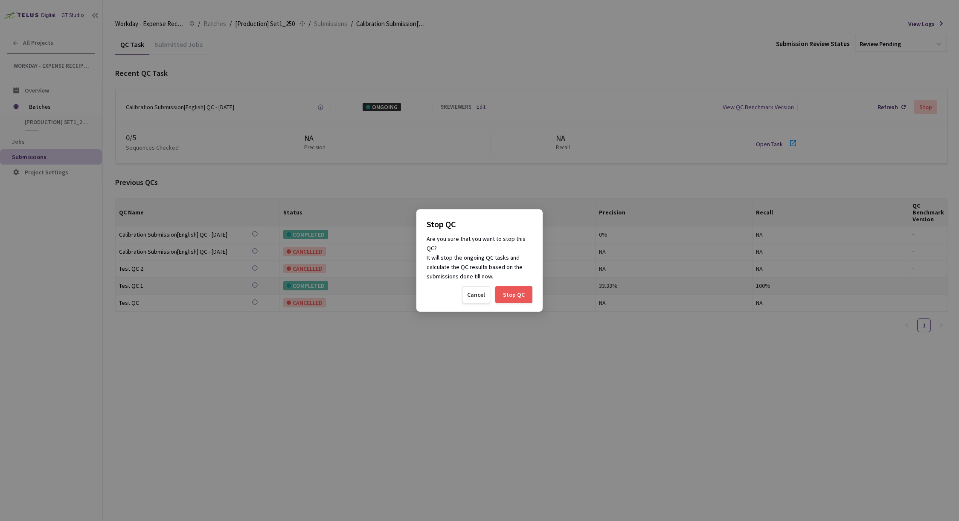
click at [513, 291] on div "Stop QC" at bounding box center [514, 294] width 22 height 7
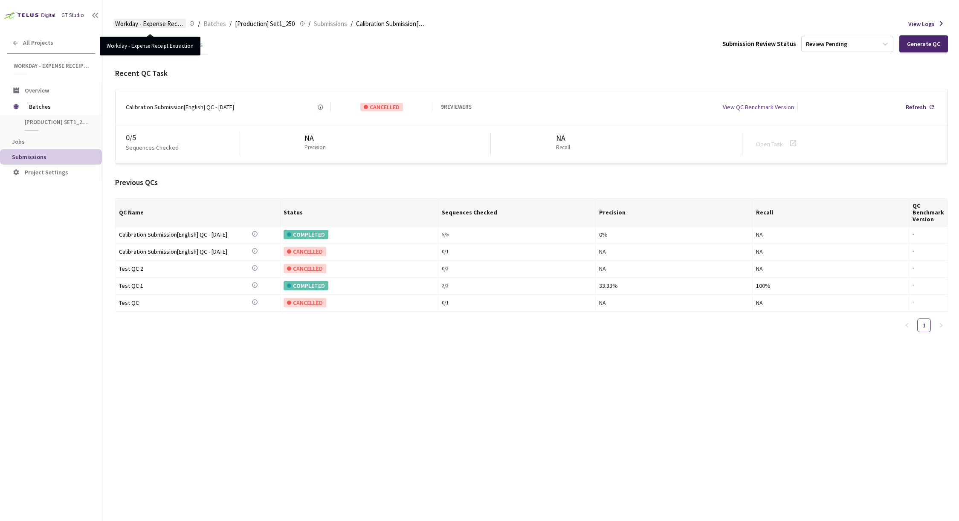
click at [171, 24] on span "Workday - Expense Receipt Extraction" at bounding box center [149, 24] width 69 height 10
click at [216, 25] on span "Batches" at bounding box center [214, 24] width 23 height 10
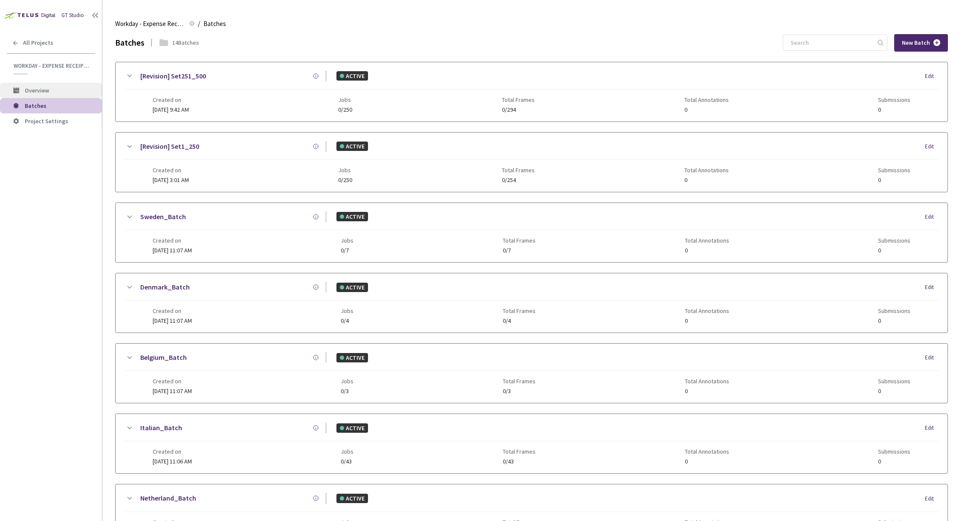
click at [52, 96] on li "Overview" at bounding box center [51, 90] width 102 height 15
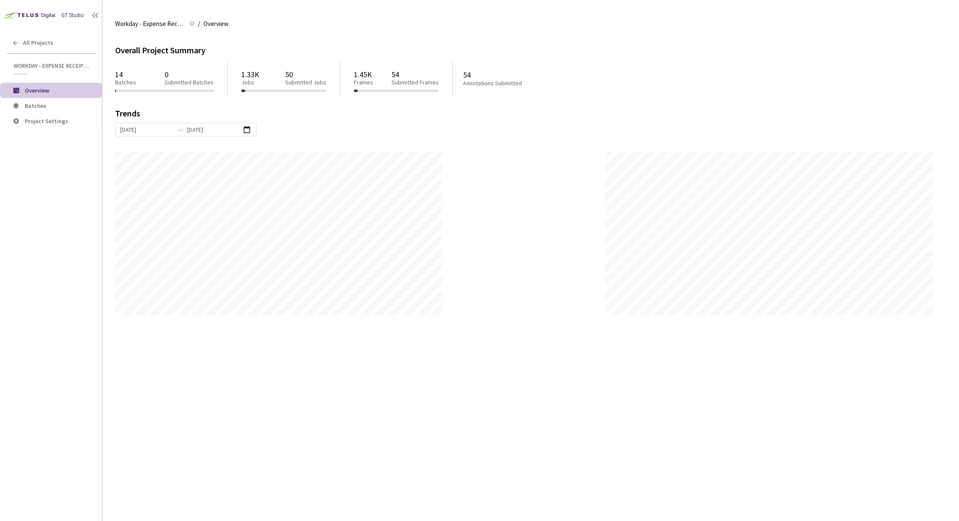
scroll to position [521, 959]
click at [55, 105] on span "Batches" at bounding box center [60, 105] width 70 height 7
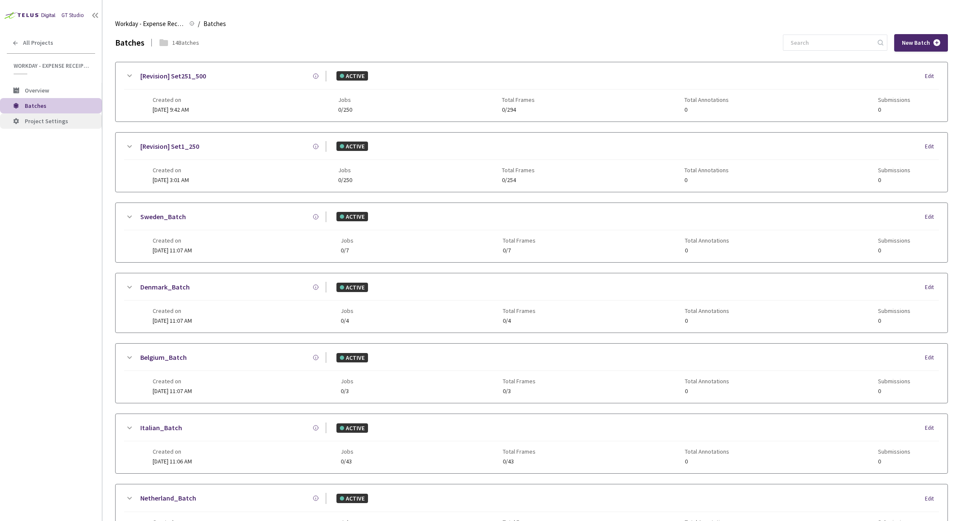
click at [49, 121] on span "Project Settings" at bounding box center [46, 121] width 43 height 8
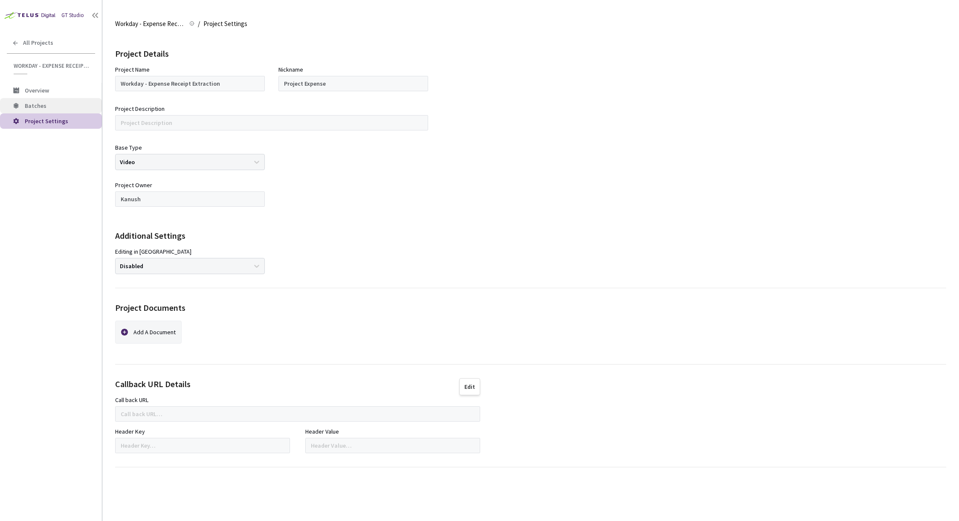
click at [45, 107] on span "Batches" at bounding box center [36, 106] width 22 height 8
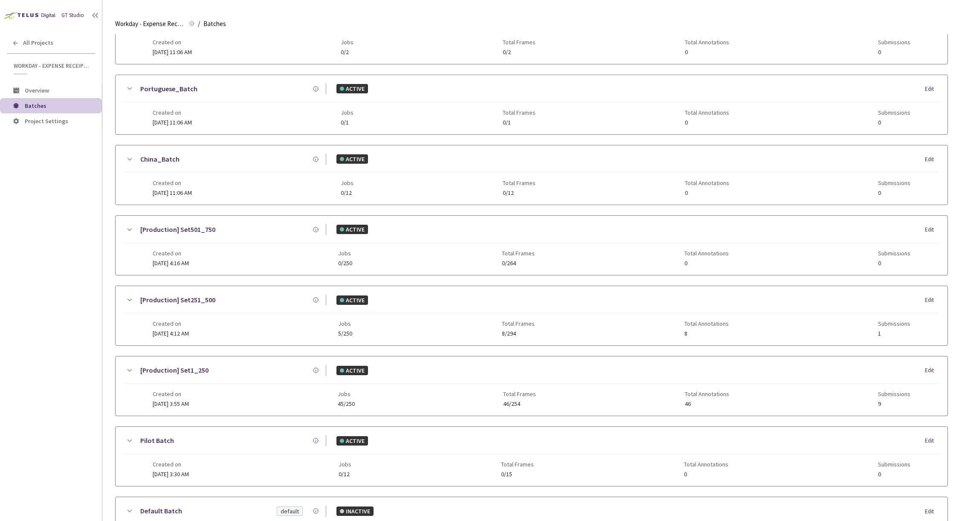
scroll to position [566, 0]
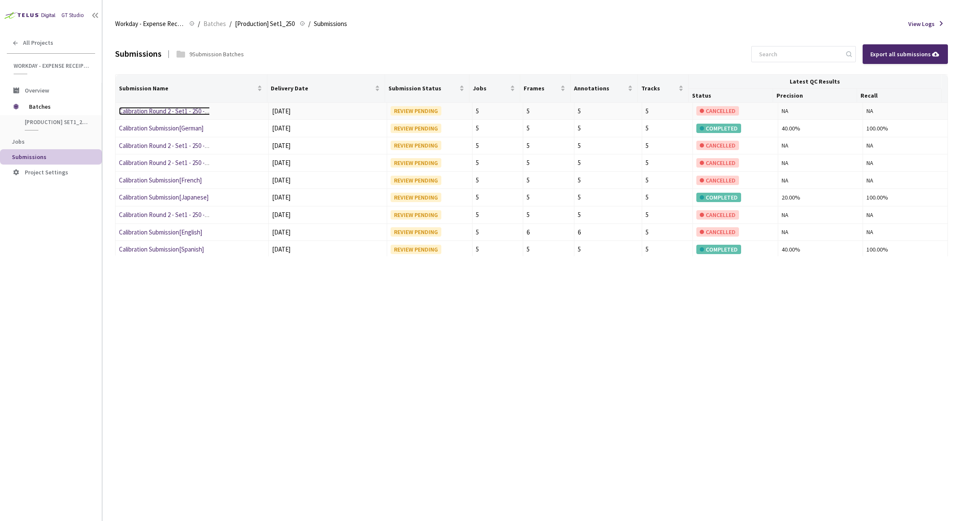
click at [183, 109] on link "Calibration Round 2 - Set1 - 250 - German" at bounding box center [172, 111] width 107 height 8
